Goal: Task Accomplishment & Management: Manage account settings

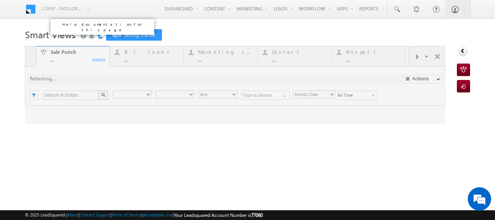
type input "Any Owner"
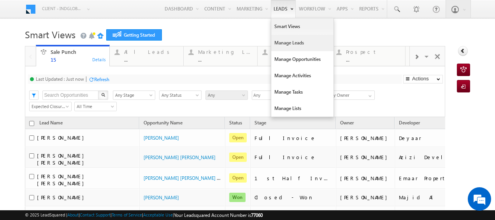
click at [276, 42] on link "Manage Leads" at bounding box center [302, 43] width 62 height 16
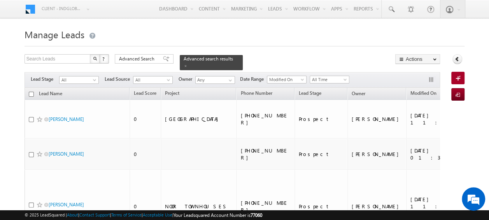
click at [188, 64] on span at bounding box center [186, 66] width 4 height 4
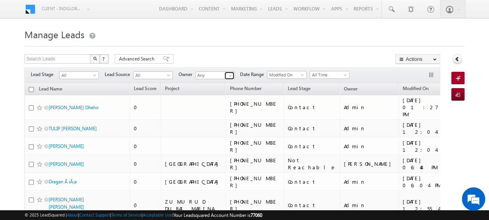
click at [230, 76] on span at bounding box center [230, 75] width 6 height 6
click at [216, 80] on link "Current User" at bounding box center [234, 83] width 78 height 9
type input "Current User"
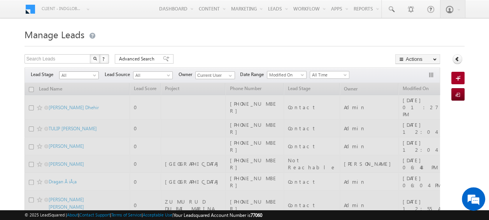
click at [93, 76] on span at bounding box center [95, 77] width 6 height 6
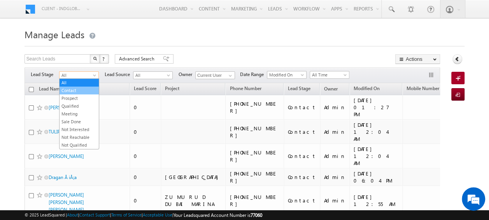
click at [71, 87] on link "Contact" at bounding box center [79, 90] width 39 height 7
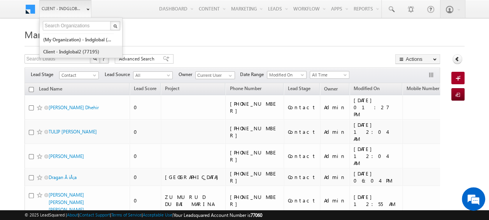
click at [83, 51] on link "Client - indglobal2 (77195)" at bounding box center [78, 52] width 71 height 12
